Goal: Information Seeking & Learning: Learn about a topic

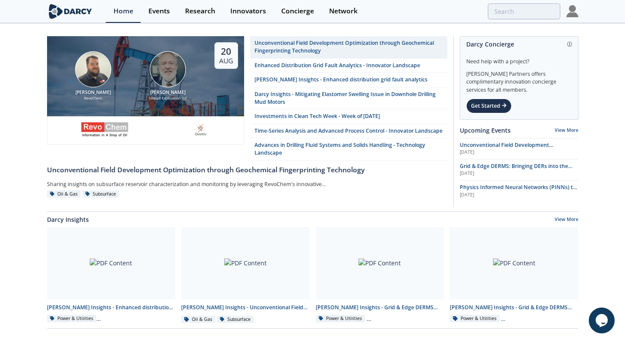
click at [571, 14] on img at bounding box center [572, 11] width 12 height 12
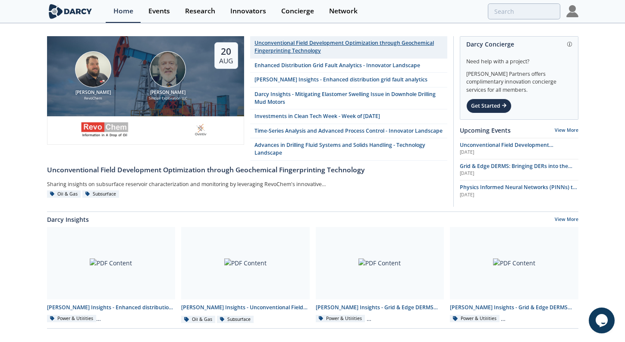
click at [329, 42] on div "Unconventional Field Development Optimization through Geochemical Fingerprintin…" at bounding box center [348, 47] width 188 height 16
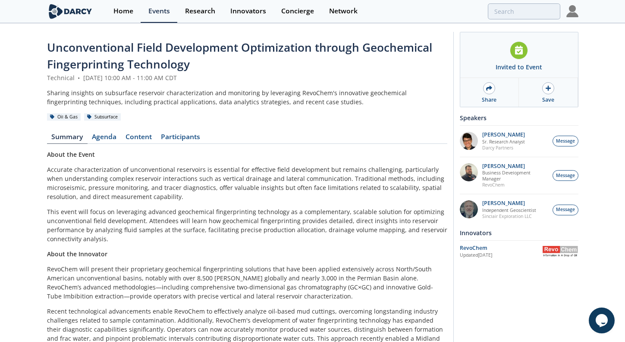
click at [100, 132] on div "Unconventional Field Development Optimization through Geochemical Fingerprintin…" at bounding box center [247, 219] width 400 height 361
click at [126, 134] on link "Content" at bounding box center [138, 139] width 35 height 10
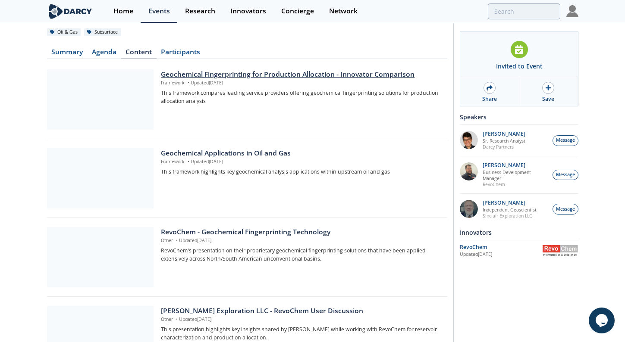
scroll to position [85, 0]
click at [120, 116] on div at bounding box center [100, 99] width 106 height 60
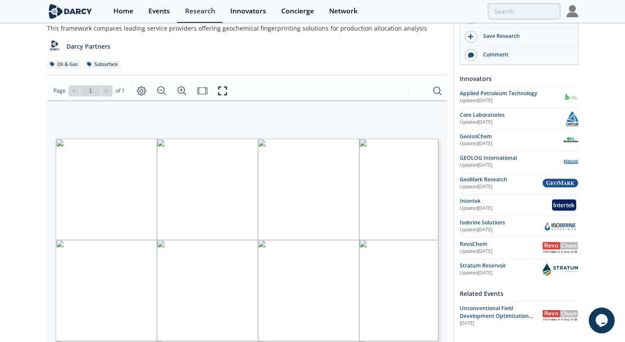
scroll to position [113, 0]
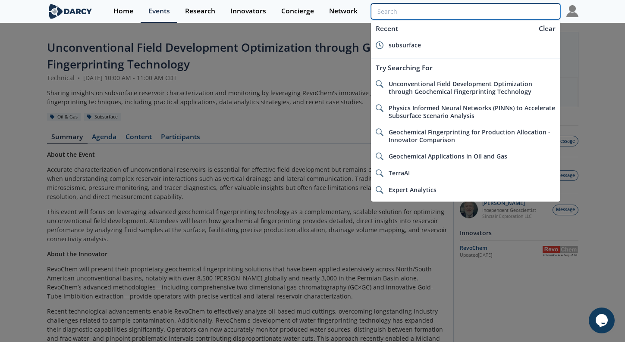
click at [507, 6] on input "search" at bounding box center [465, 11] width 189 height 16
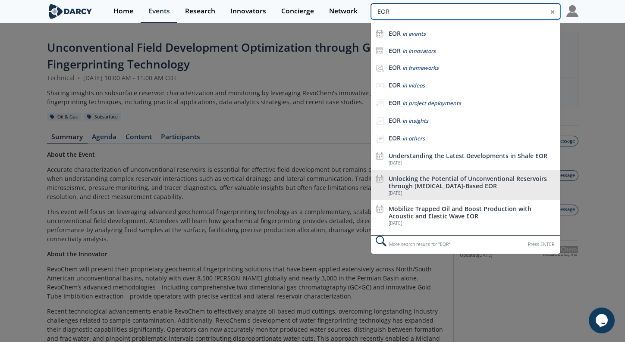
type input "EOR"
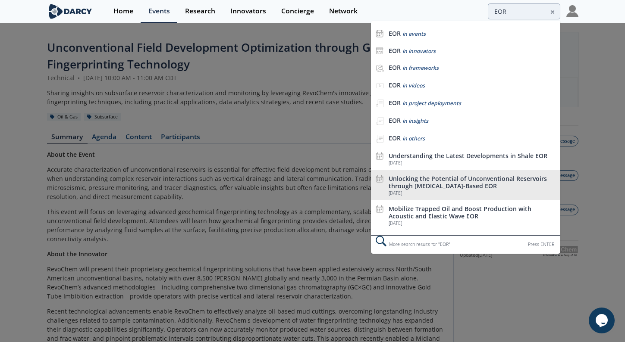
click at [457, 187] on div "Unlocking the Potential of Unconventional Reservoirs through [MEDICAL_DATA]-Bas…" at bounding box center [471, 182] width 167 height 15
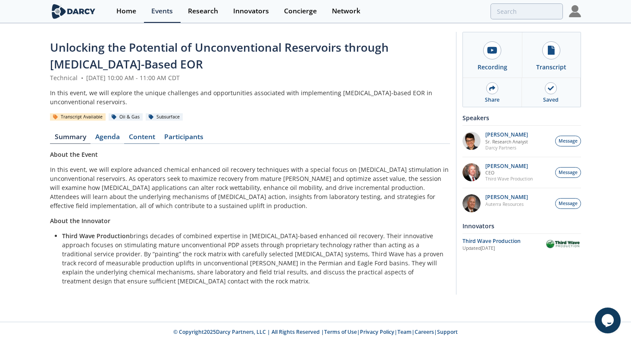
click at [152, 134] on link "Content" at bounding box center [141, 139] width 35 height 10
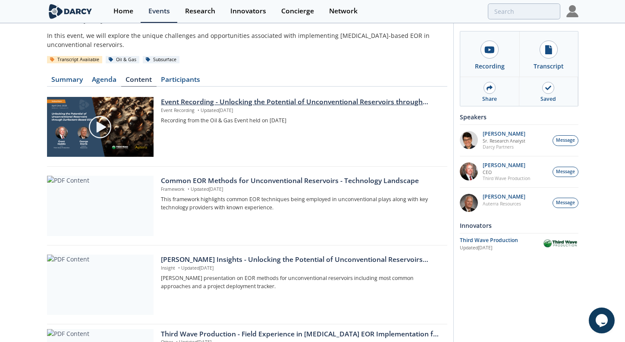
scroll to position [70, 0]
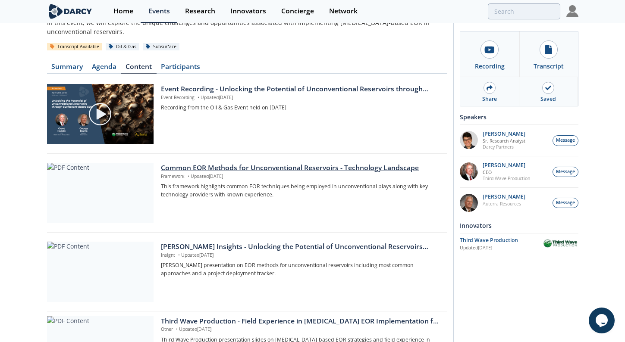
click at [122, 185] on div at bounding box center [100, 193] width 106 height 60
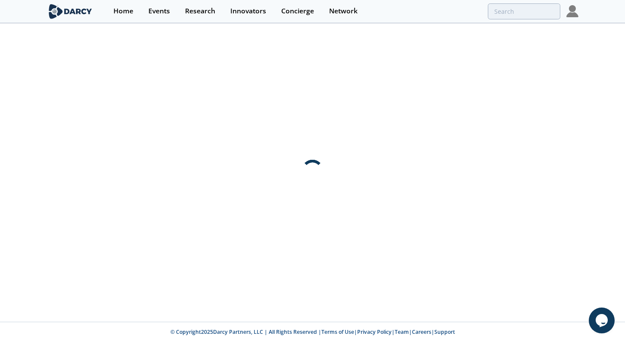
scroll to position [0, 0]
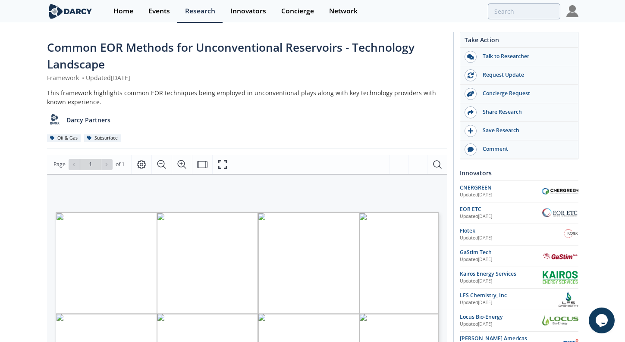
scroll to position [61, 0]
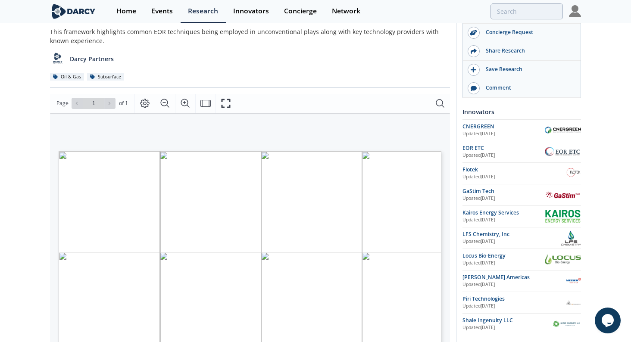
click at [438, 146] on div "TECHNOLOGY LANDSCAPE COMMON EOR METHODS FOR UNCONVENTIONAL RESERVOIRS 4 Clickab…" at bounding box center [245, 225] width 391 height 224
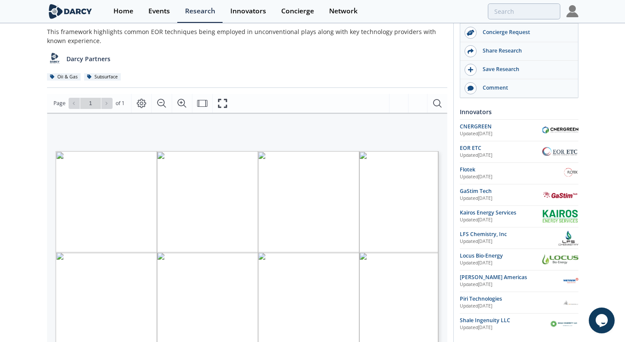
click at [380, 60] on div "Darcy Partners" at bounding box center [247, 55] width 400 height 21
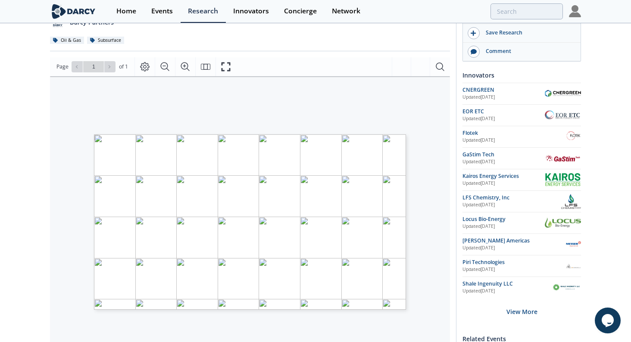
scroll to position [0, 0]
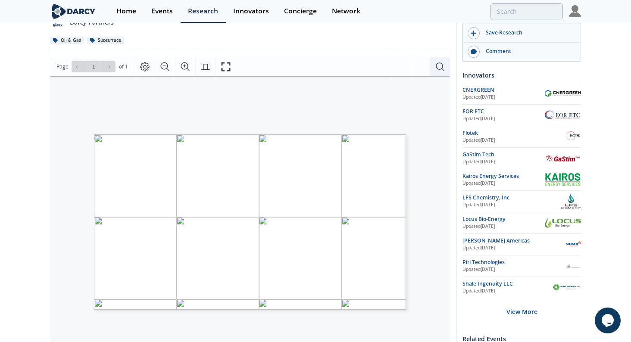
click at [437, 70] on icon "Search Document" at bounding box center [440, 67] width 10 height 10
click at [429, 88] on button "Close" at bounding box center [434, 85] width 24 height 13
click at [147, 67] on icon "Page Layout" at bounding box center [145, 67] width 10 height 10
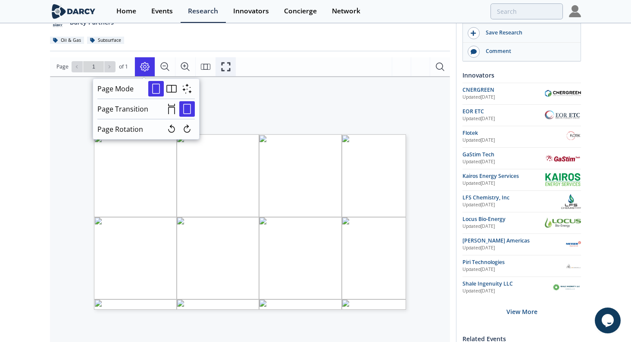
click at [225, 70] on icon "Fullscreen" at bounding box center [226, 67] width 10 height 10
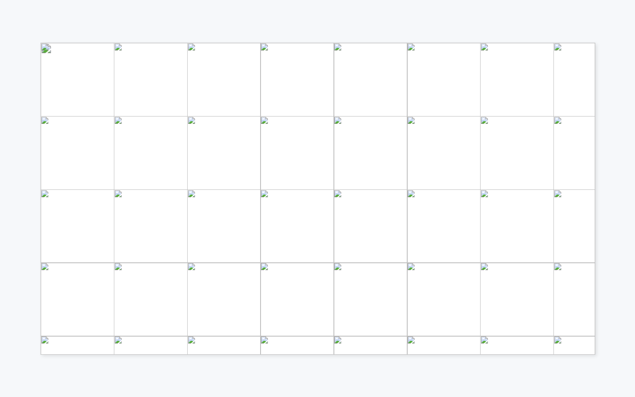
click at [607, 219] on div "TECHNOLOGY LANDSCAPE COMMON EOR METHODS FOR UNCONVENTIONAL RESERVOIRS 4 Clickab…" at bounding box center [317, 160] width 635 height 320
click at [608, 218] on div "TECHNOLOGY LANDSCAPE COMMON EOR METHODS FOR UNCONVENTIONAL RESERVOIRS 4 Clickab…" at bounding box center [317, 160] width 635 height 320
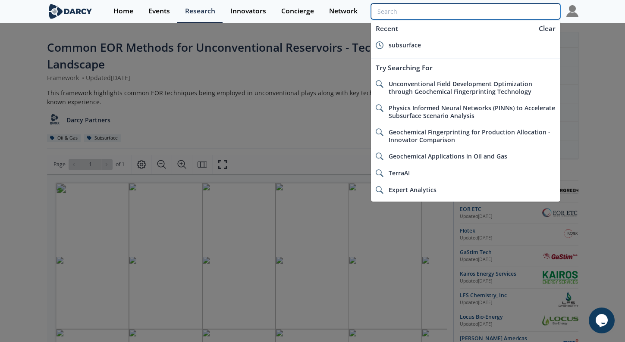
click at [523, 18] on input "search" at bounding box center [465, 11] width 189 height 16
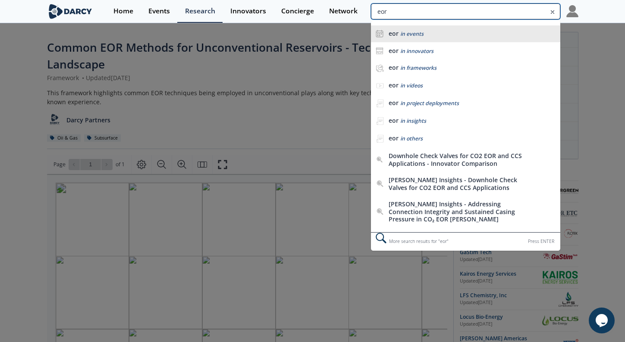
type input "eor"
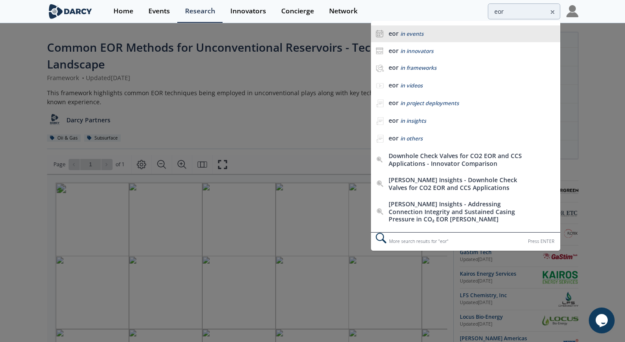
click at [420, 36] on span "in events" at bounding box center [411, 33] width 23 height 7
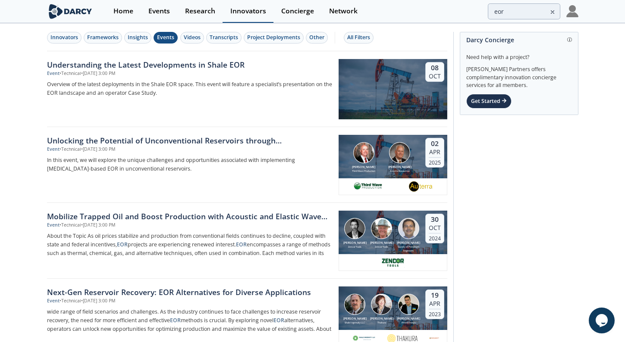
click at [247, 10] on div "Innovators" at bounding box center [248, 11] width 36 height 7
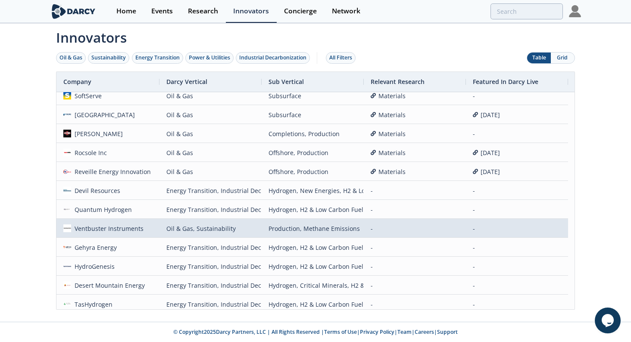
scroll to position [386, 0]
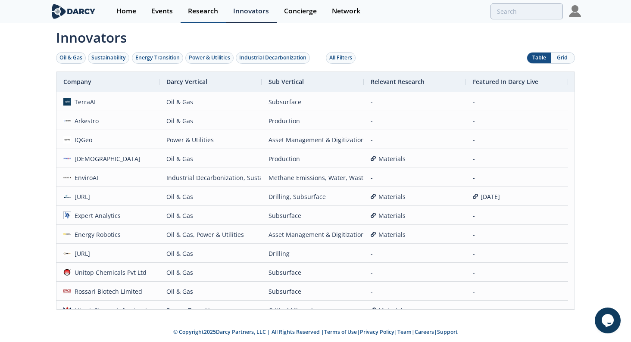
click at [196, 5] on link "Research" at bounding box center [203, 11] width 45 height 23
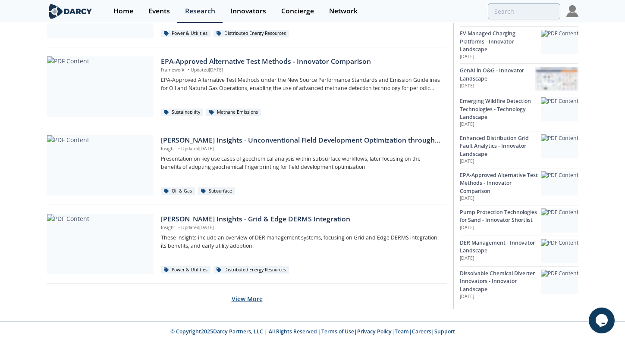
click at [247, 302] on button "View More" at bounding box center [246, 298] width 31 height 21
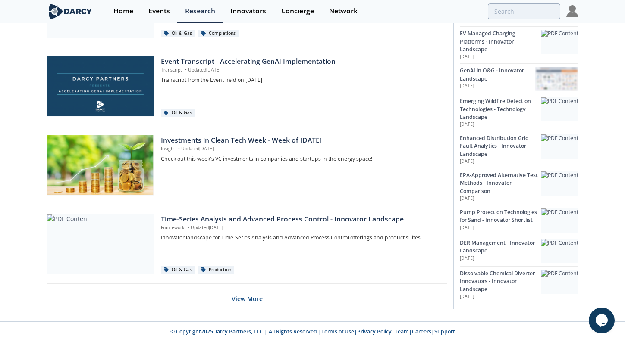
click at [245, 303] on button "View More" at bounding box center [246, 298] width 31 height 21
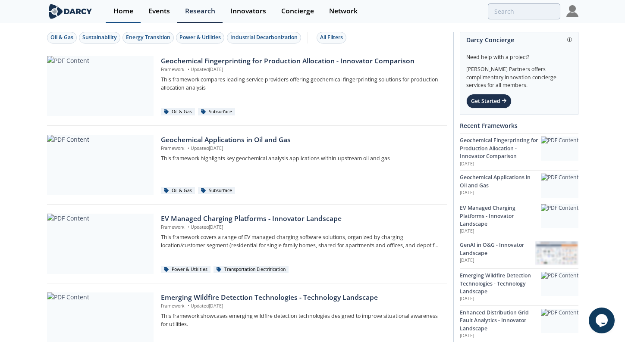
click at [129, 11] on div "Home" at bounding box center [123, 11] width 20 height 7
